Goal: Task Accomplishment & Management: Manage account settings

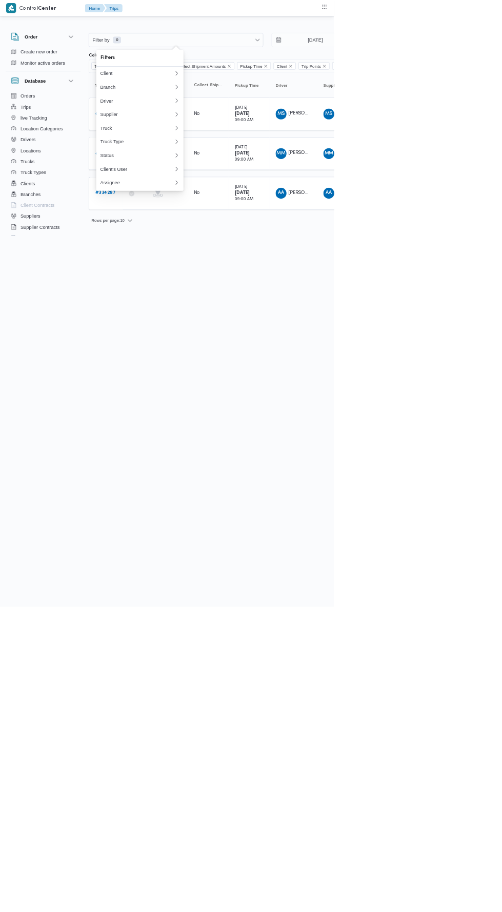
click at [268, 80] on div "Filters" at bounding box center [210, 87] width 131 height 25
click at [248, 110] on div "Client" at bounding box center [206, 110] width 111 height 8
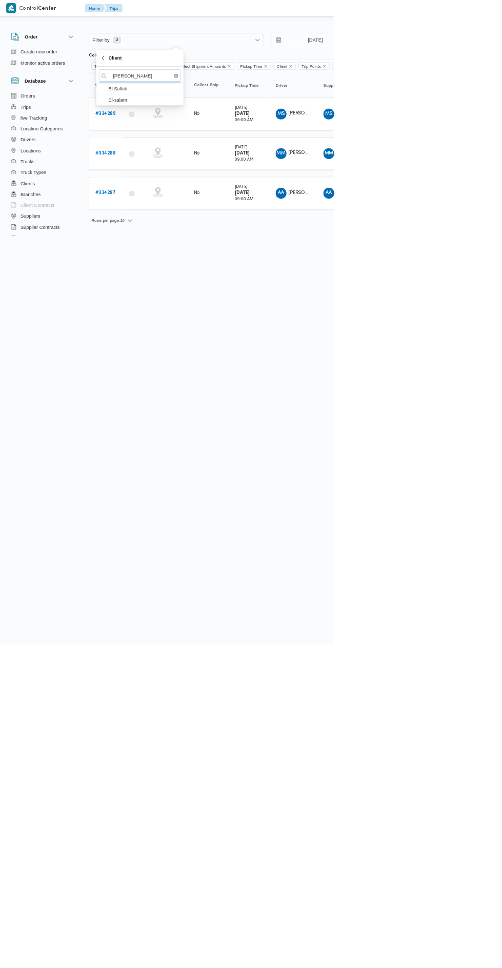
type input "[PERSON_NAME]"
click at [247, 145] on span "El-salam" at bounding box center [216, 150] width 107 height 12
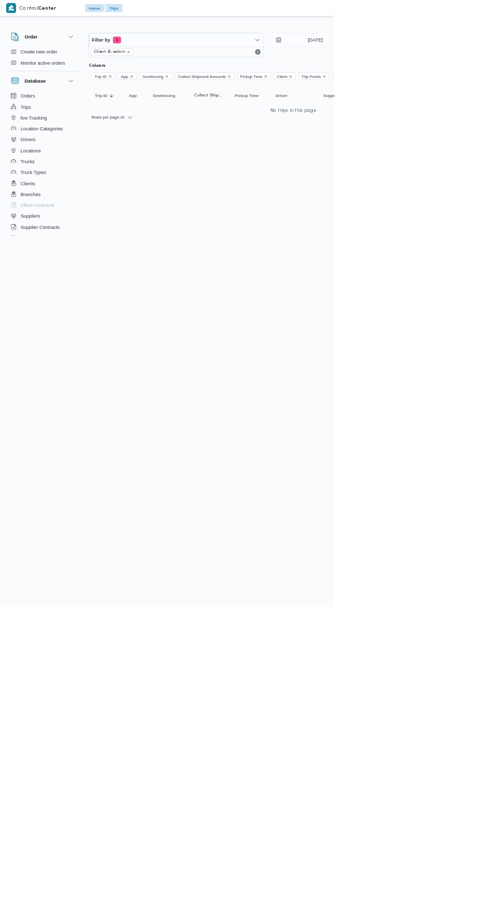
click at [438, 747] on html "Control Center Home Trips English عربي Dark mode Logout Order Create new order …" at bounding box center [251, 456] width 502 height 912
click at [464, 60] on input "[DATE]" at bounding box center [467, 60] width 116 height 21
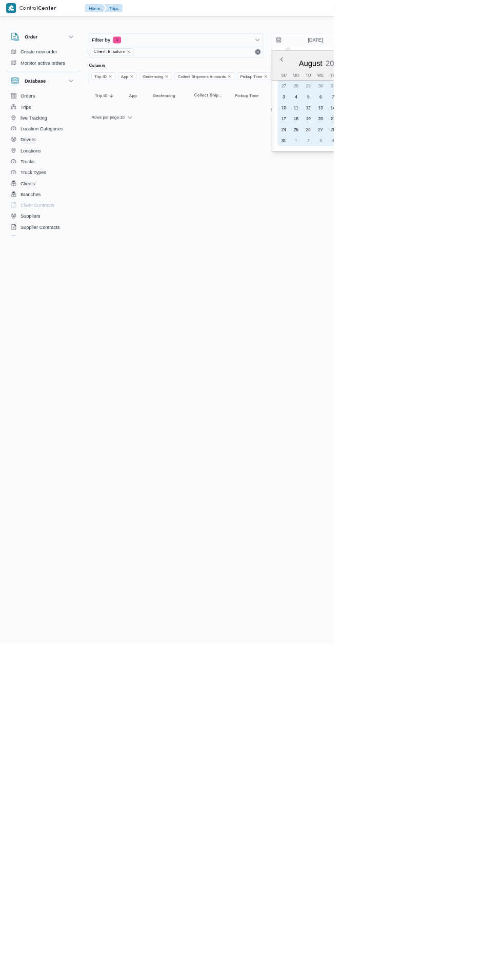
click at [482, 194] on div "27" at bounding box center [482, 195] width 16 height 16
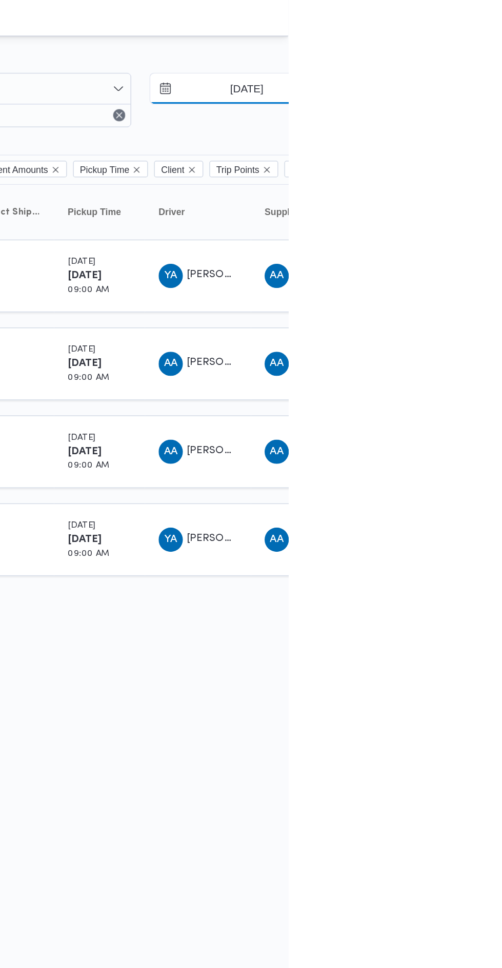
click at [475, 59] on input "[DATE]" at bounding box center [467, 60] width 116 height 21
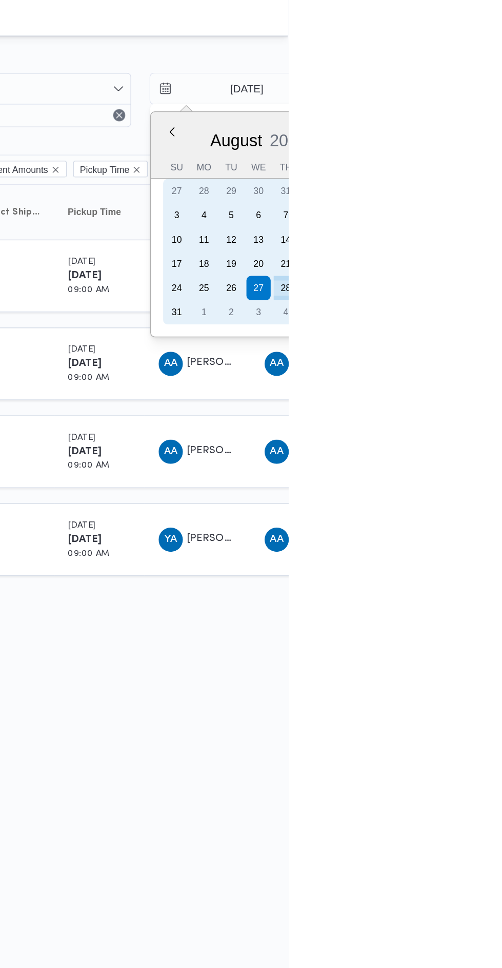
click at [500, 197] on div "28" at bounding box center [500, 195] width 16 height 16
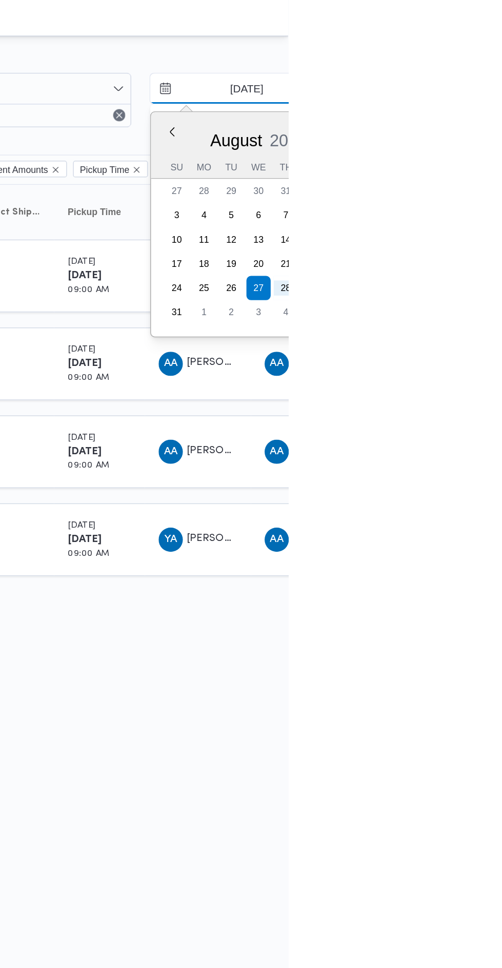
type input "[DATE]"
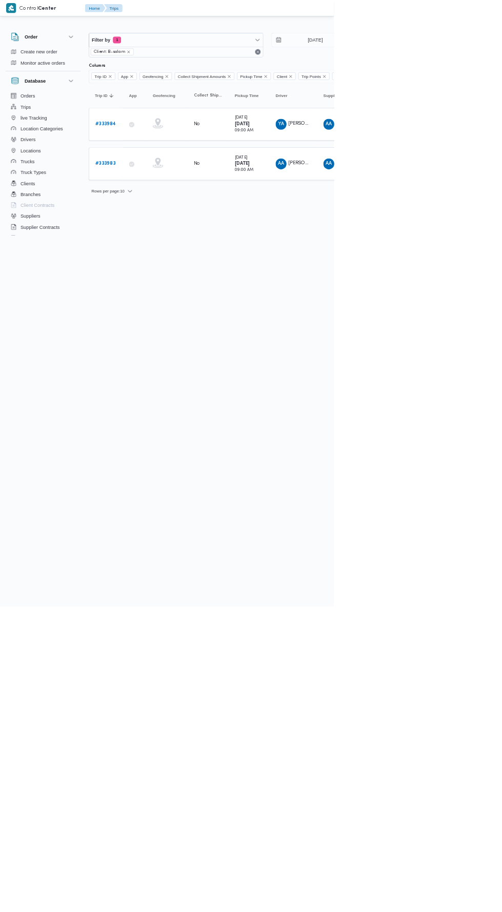
click at [160, 240] on link "# 333983" at bounding box center [158, 246] width 30 height 12
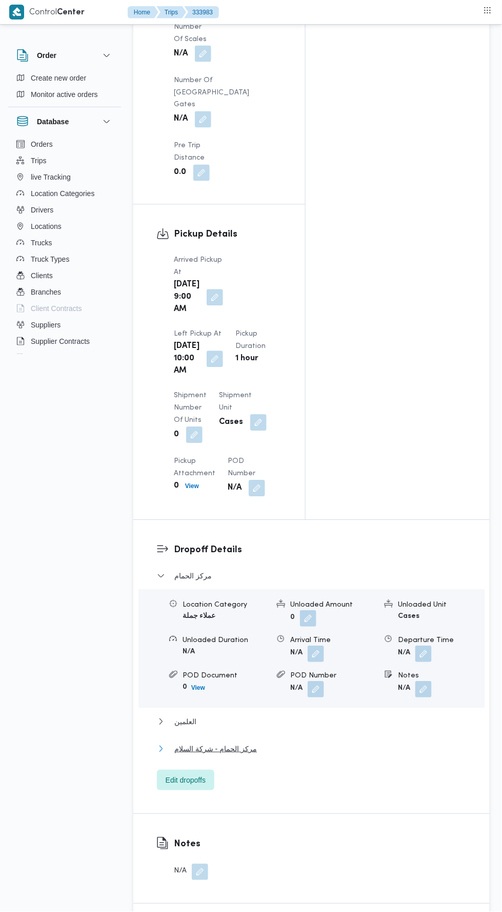
click at [352, 743] on button "مركز الحمام - شركة السلام" at bounding box center [312, 749] width 310 height 12
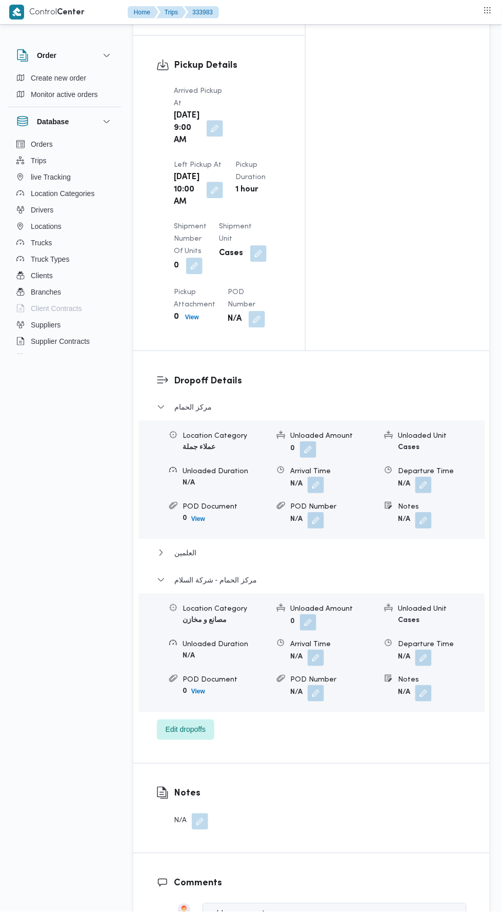
scroll to position [1226, 0]
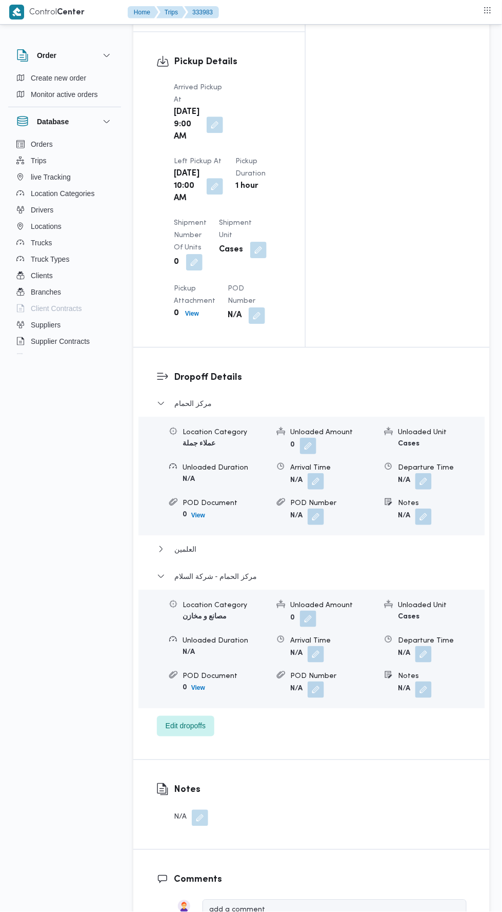
click at [424, 646] on button "button" at bounding box center [424, 654] width 16 height 16
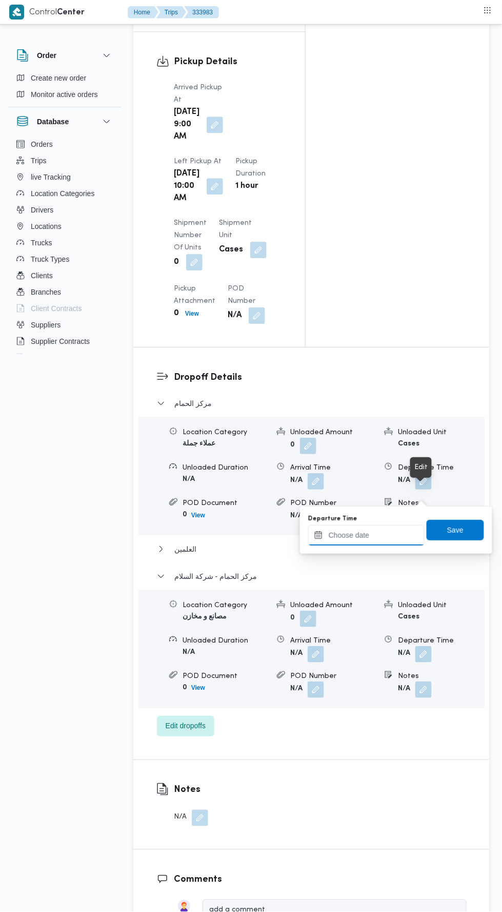
click at [402, 544] on input "Departure Time" at bounding box center [366, 535] width 116 height 21
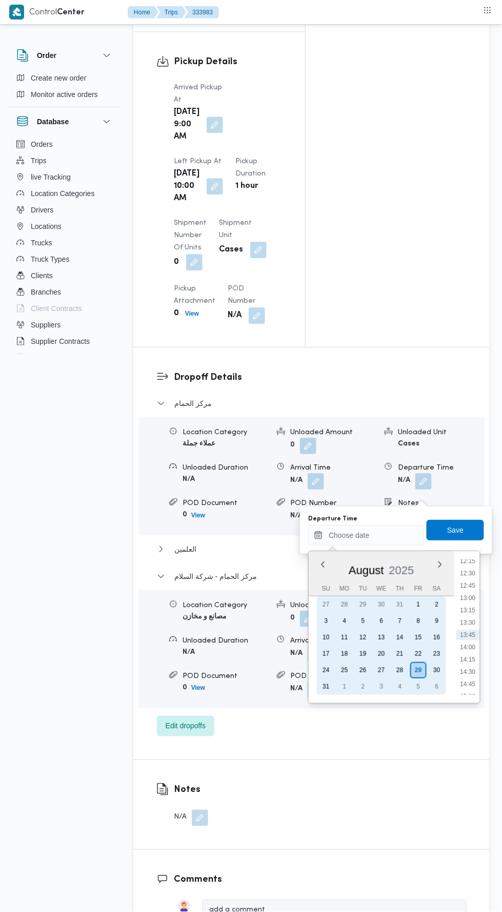
click at [400, 672] on div "28" at bounding box center [400, 670] width 16 height 16
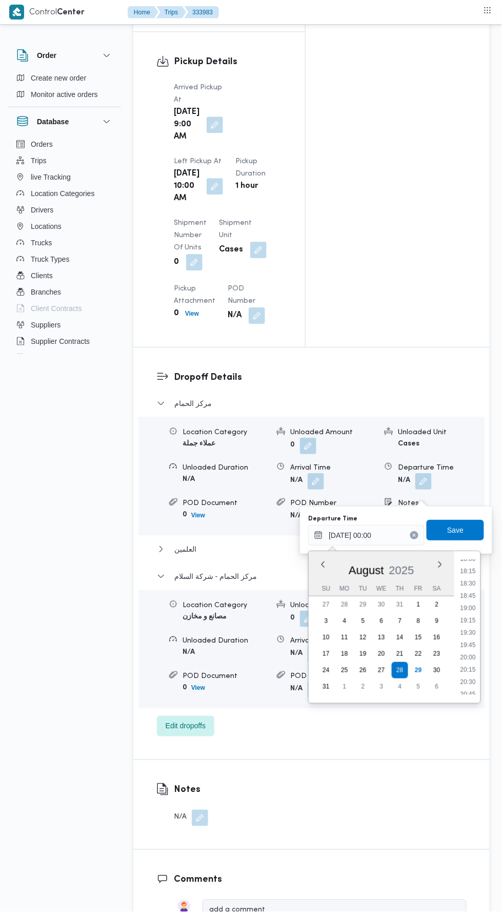
click at [469, 641] on li "19:45" at bounding box center [469, 645] width 24 height 10
type input "[DATE] 19:45"
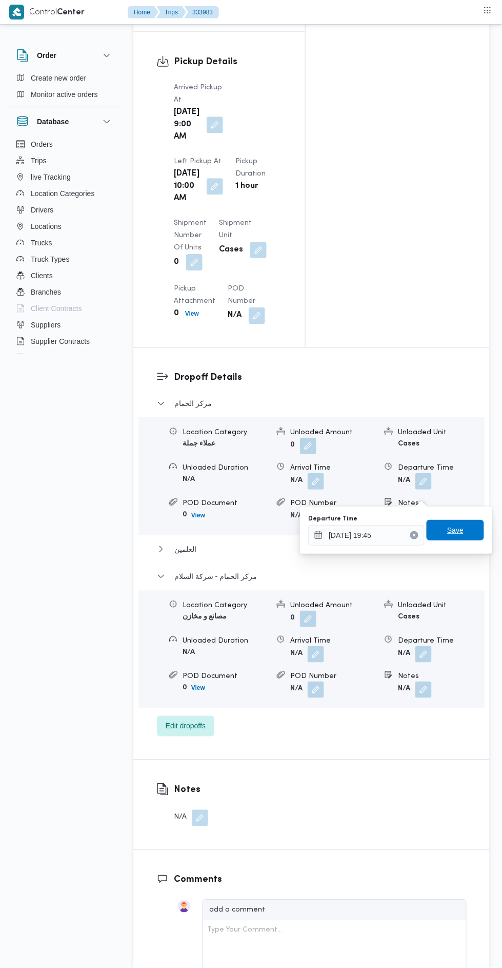
click at [457, 530] on span "Save" at bounding box center [455, 530] width 16 height 12
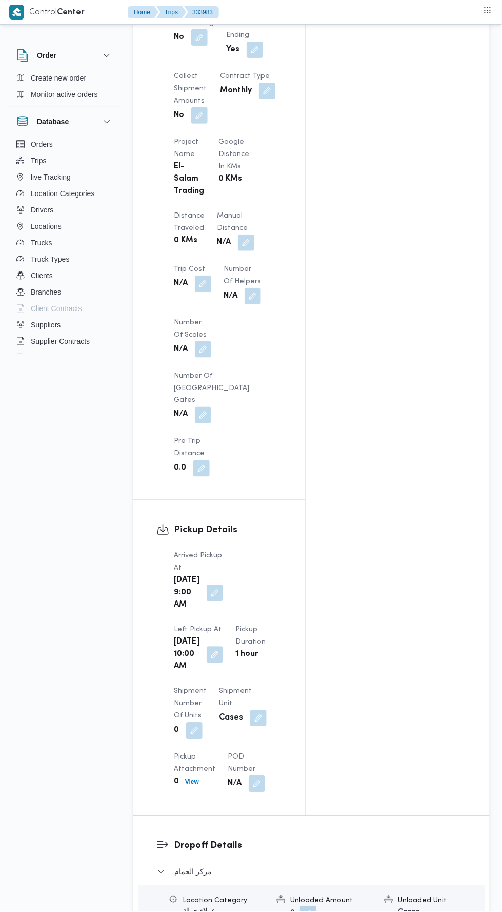
scroll to position [652, 0]
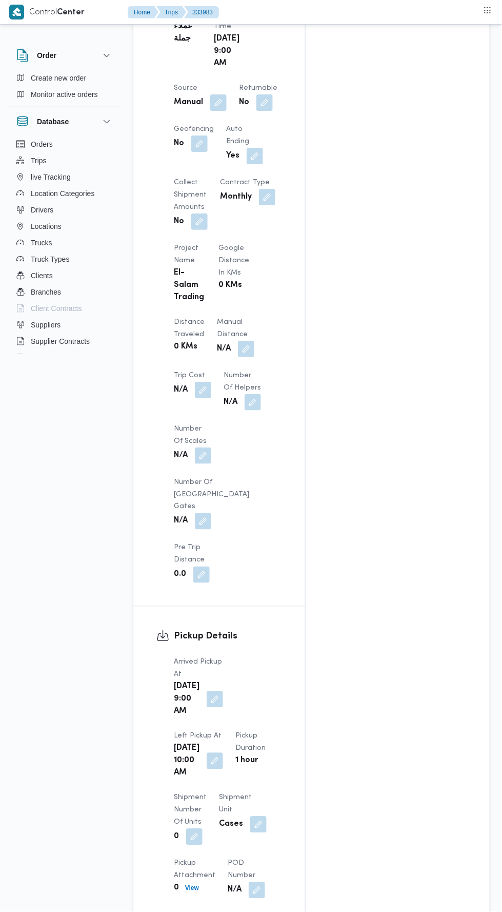
click at [238, 341] on button "button" at bounding box center [246, 349] width 16 height 16
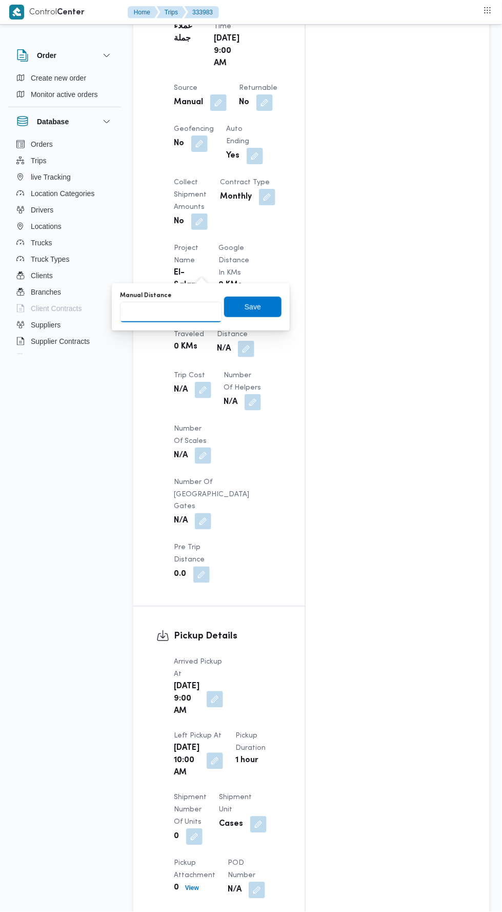
click at [191, 315] on input "Manual Distance" at bounding box center [171, 312] width 102 height 21
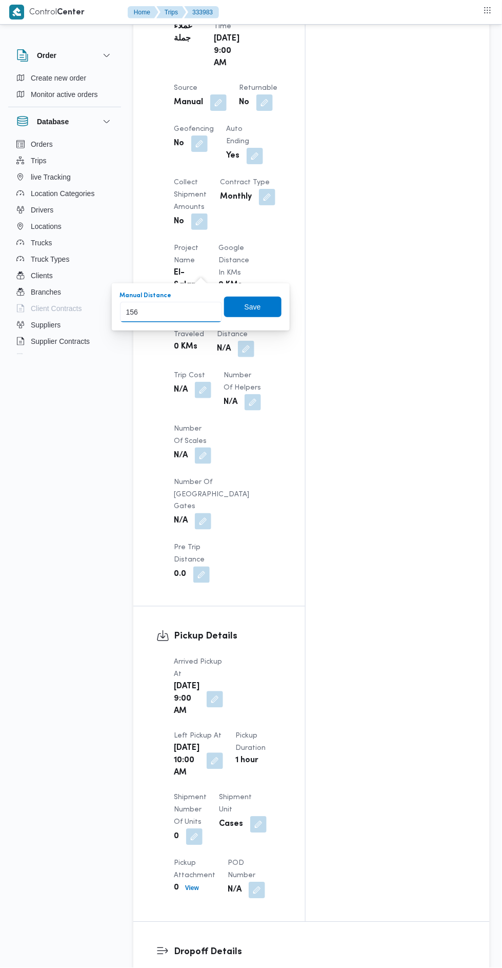
type input "156"
click at [266, 329] on div "You are in a dialog. To close this dialog, hit escape. Manual Distance 156 Save" at bounding box center [201, 306] width 178 height 47
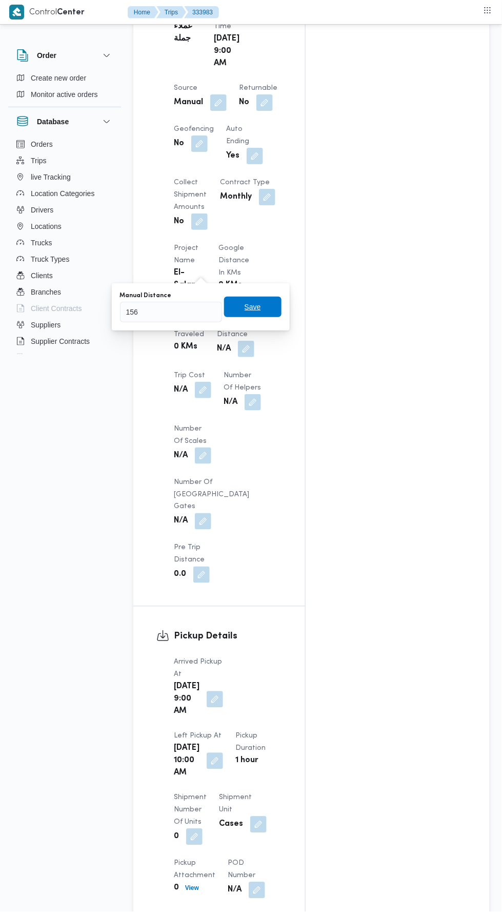
click at [265, 315] on span "Save" at bounding box center [252, 307] width 57 height 21
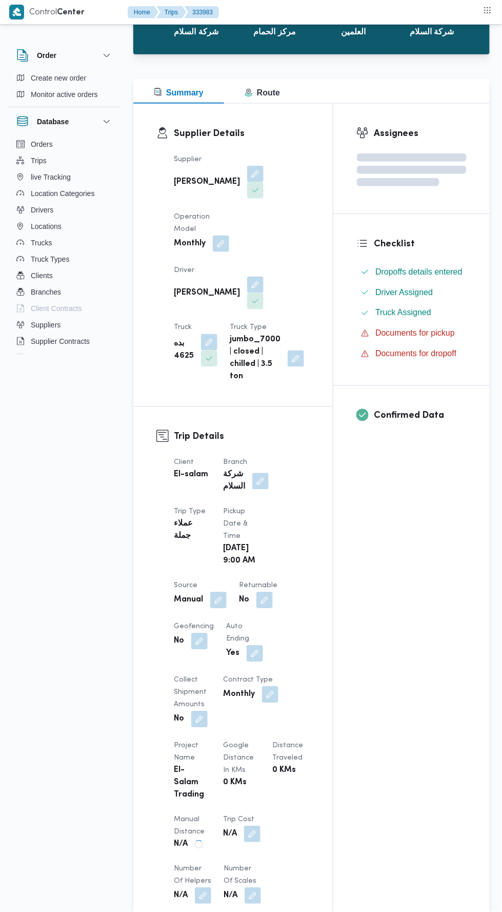
scroll to position [0, 0]
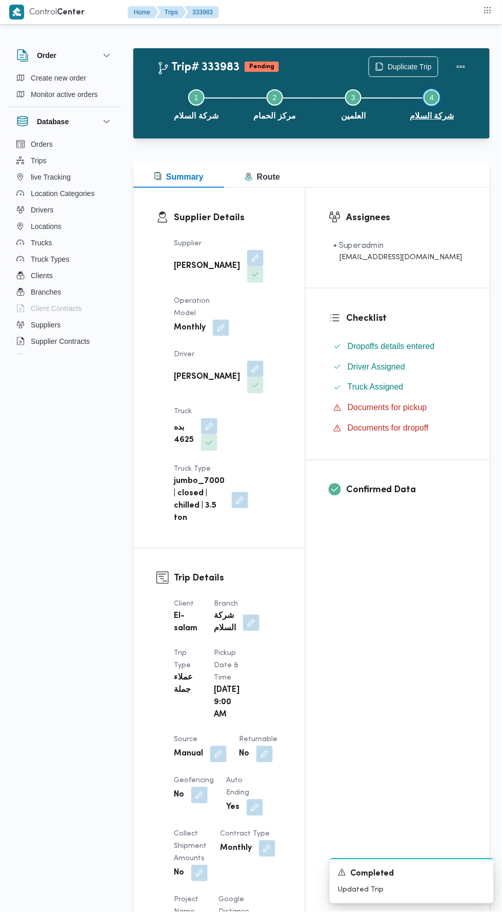
click at [462, 82] on button "Step 4 is incomplete 4 شركة السلام" at bounding box center [432, 103] width 78 height 53
click at [466, 66] on button "Actions" at bounding box center [461, 66] width 21 height 21
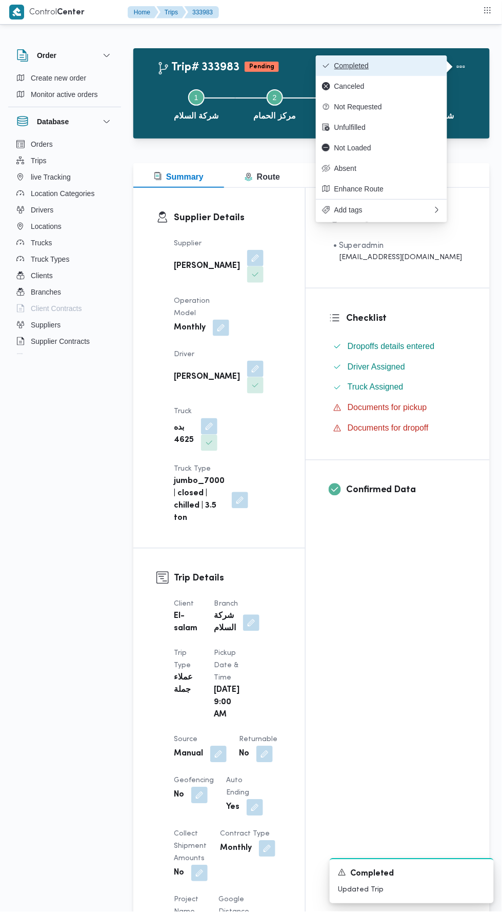
click at [408, 63] on span "Completed" at bounding box center [387, 66] width 107 height 8
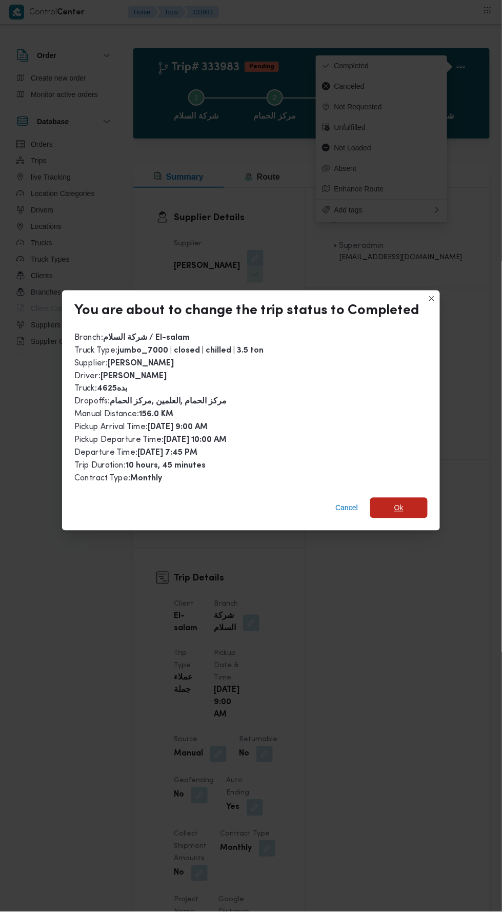
click at [409, 498] on span "Ok" at bounding box center [398, 508] width 57 height 21
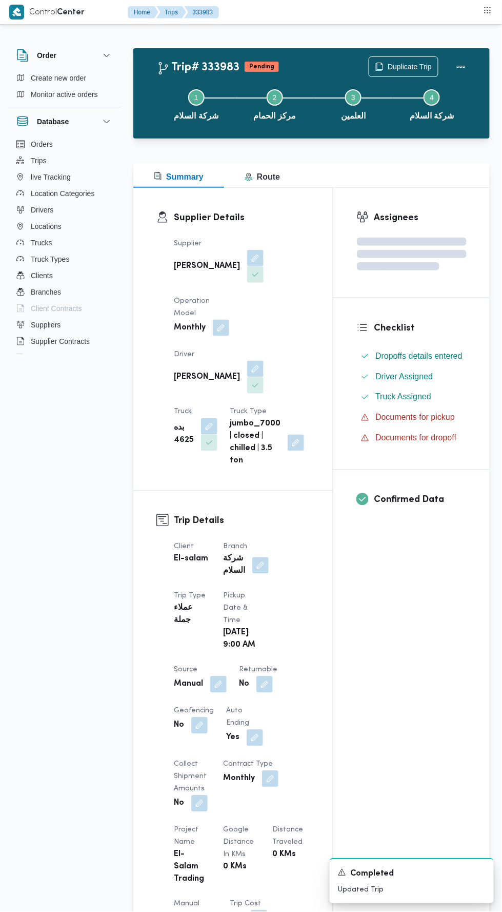
click at [387, 662] on div "Assignees Checklist Dropoffs details entered Driver Assigned Truck Assigned Doc…" at bounding box center [411, 788] width 156 height 1200
